Goal: Register for event/course

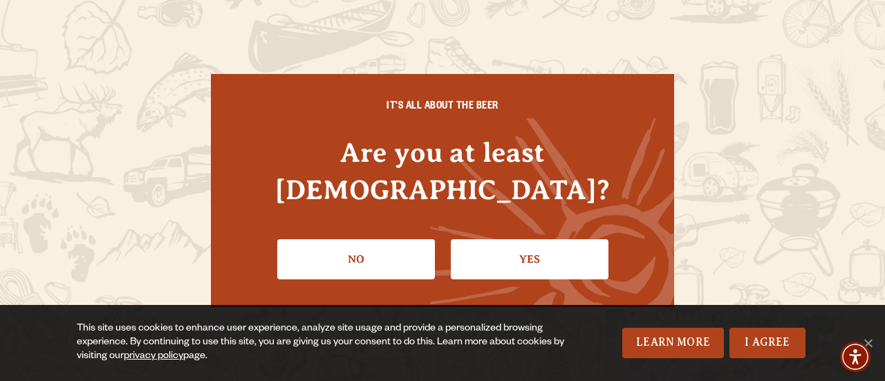
click at [476, 244] on link "Yes" at bounding box center [530, 259] width 158 height 40
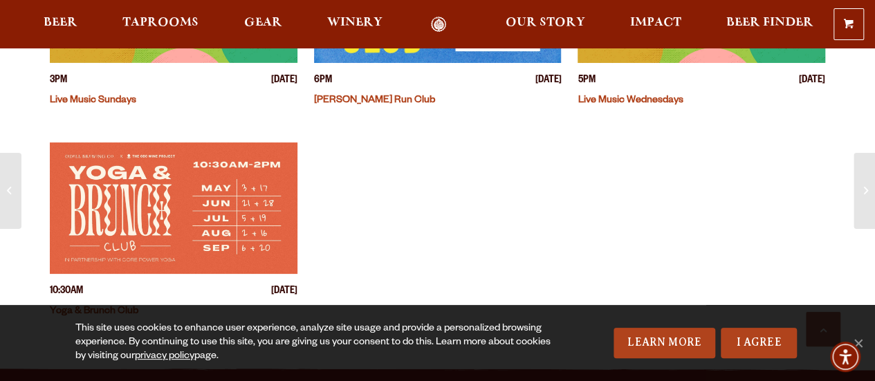
scroll to position [546, 0]
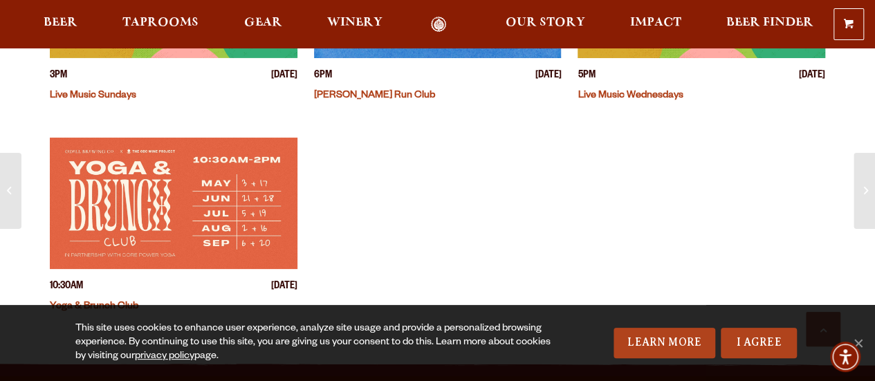
click at [194, 179] on img "View event details" at bounding box center [173, 203] width 247 height 131
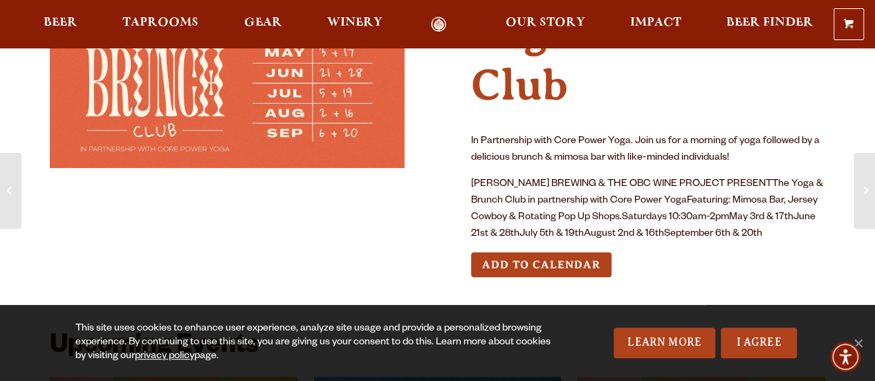
scroll to position [104, 0]
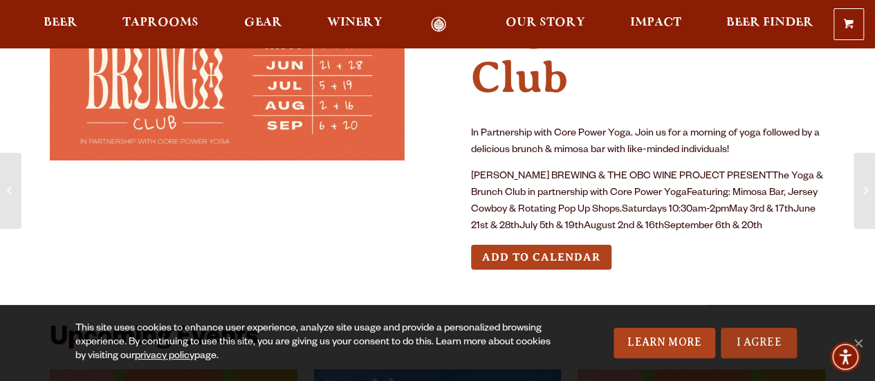
click at [760, 342] on link "I Agree" at bounding box center [758, 343] width 76 height 30
